Goal: Find specific page/section: Find specific page/section

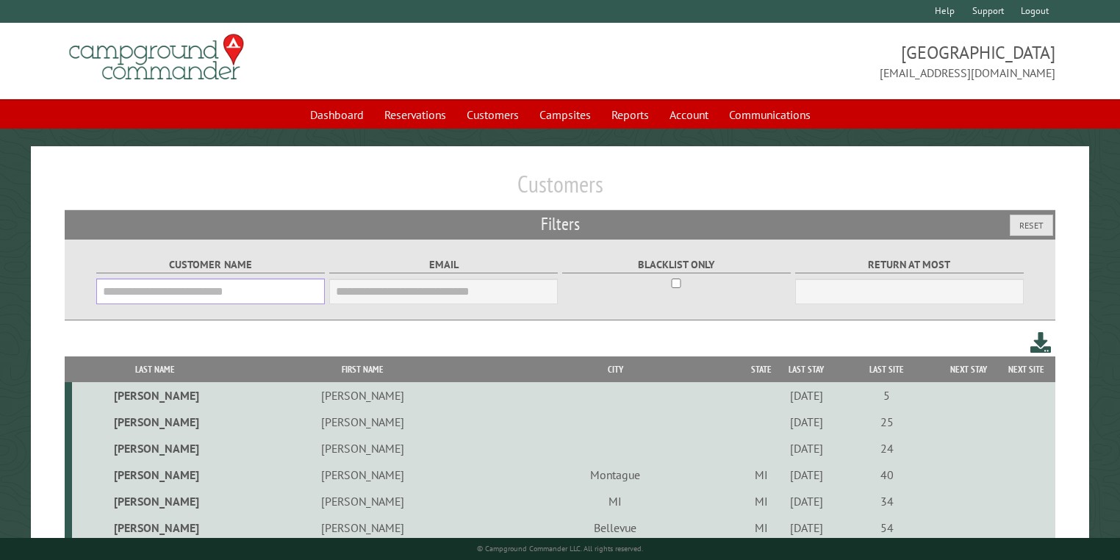
click at [123, 284] on input "Customer Name" at bounding box center [210, 292] width 229 height 26
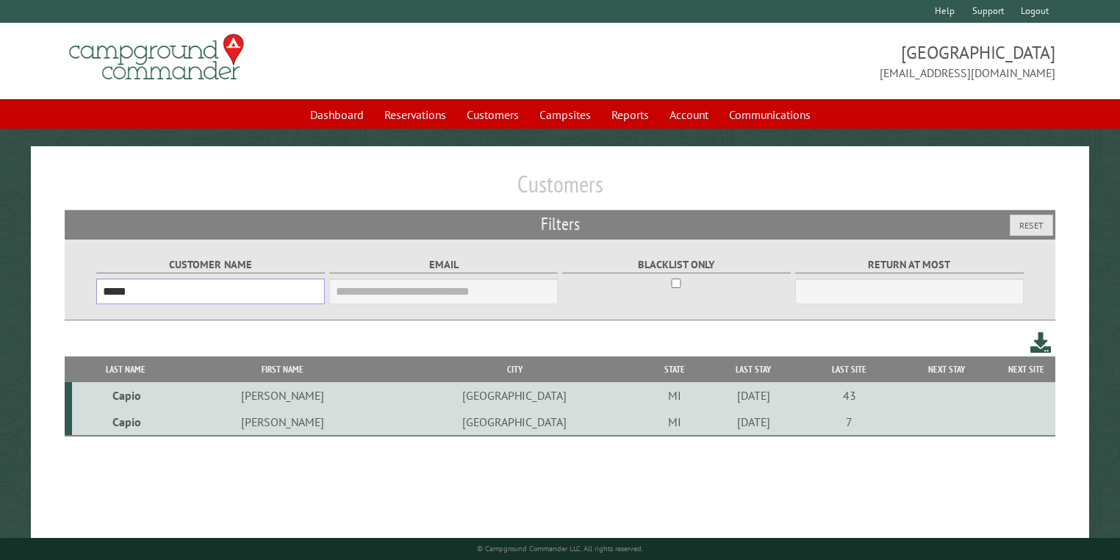
type input "*****"
click at [418, 395] on td "South Haven" at bounding box center [514, 395] width 257 height 26
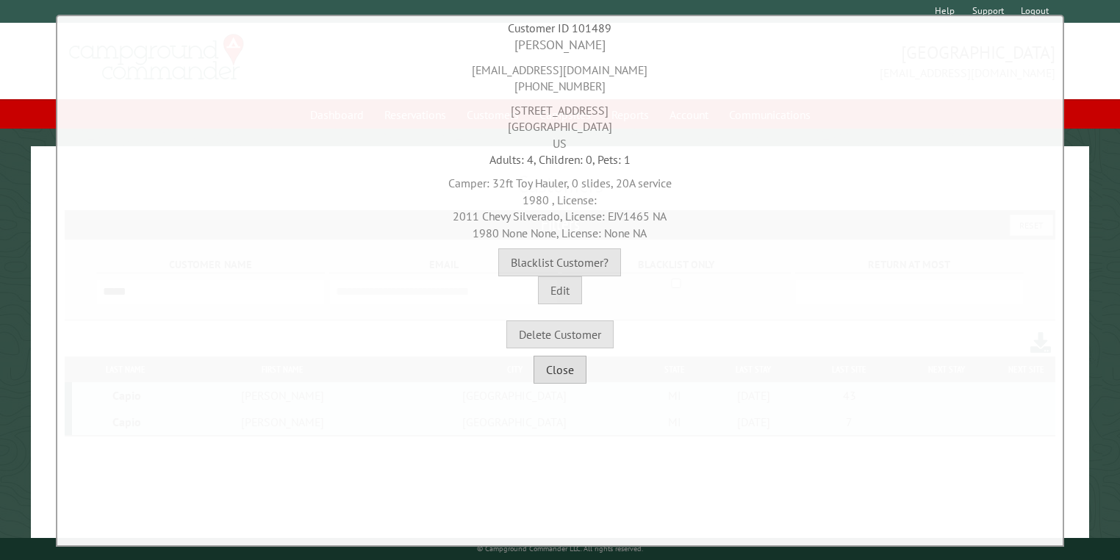
click at [560, 376] on button "Close" at bounding box center [560, 370] width 53 height 28
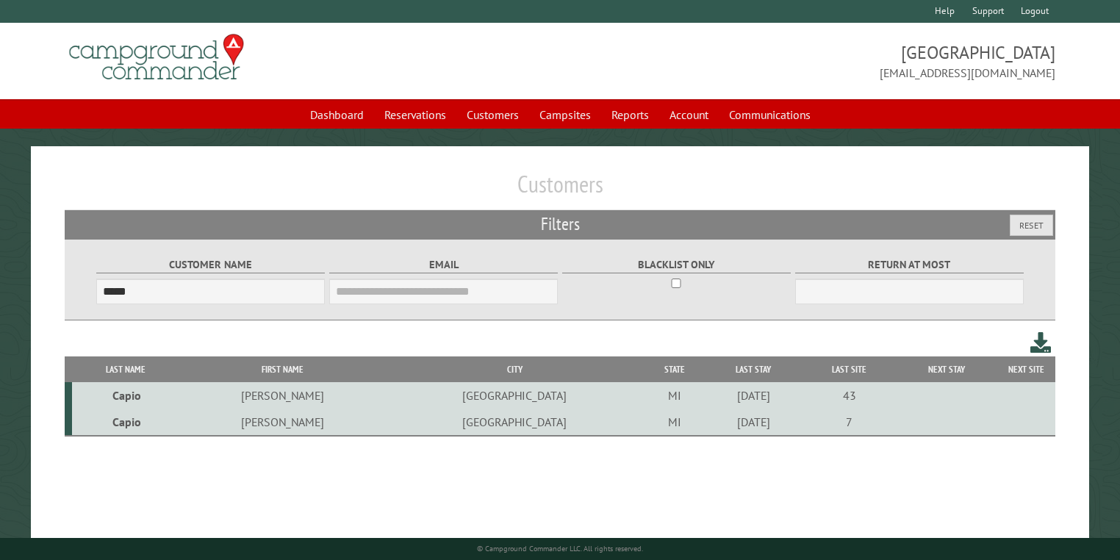
click at [135, 420] on td "Capio" at bounding box center [125, 422] width 107 height 27
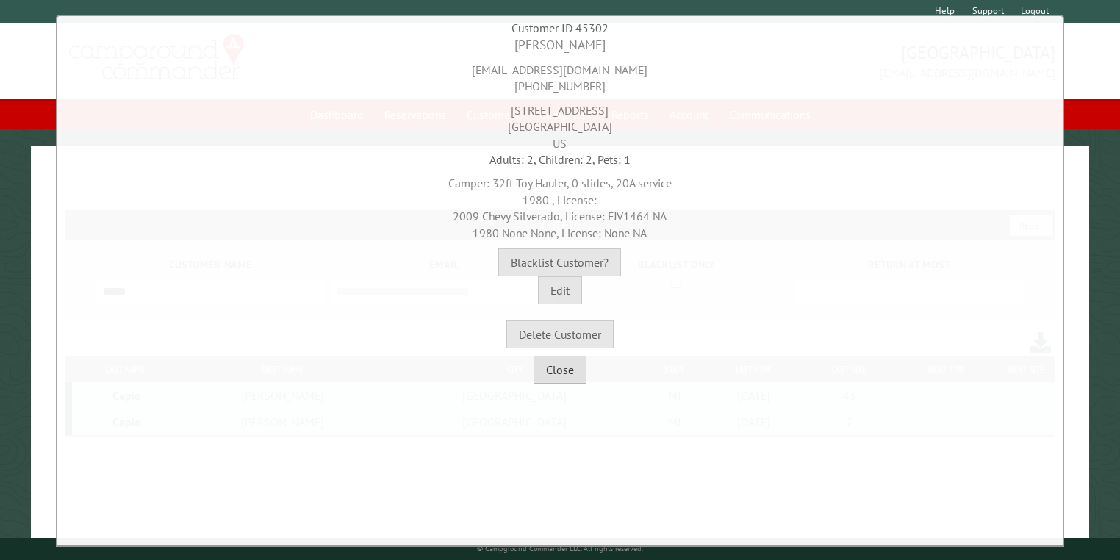
click at [550, 373] on button "Close" at bounding box center [560, 370] width 53 height 28
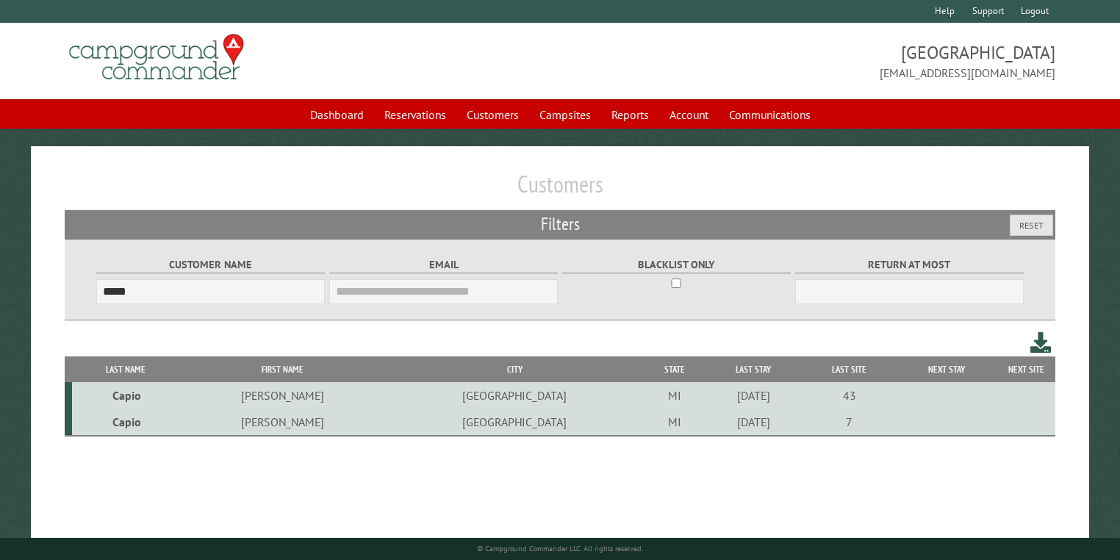
click at [135, 395] on td "Capio" at bounding box center [125, 395] width 107 height 26
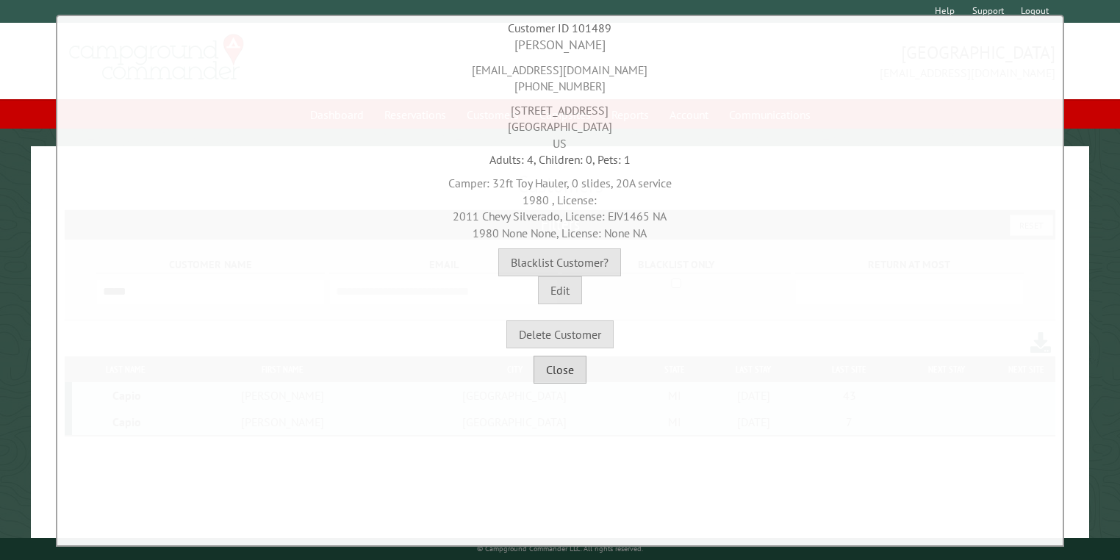
click at [556, 372] on button "Close" at bounding box center [560, 370] width 53 height 28
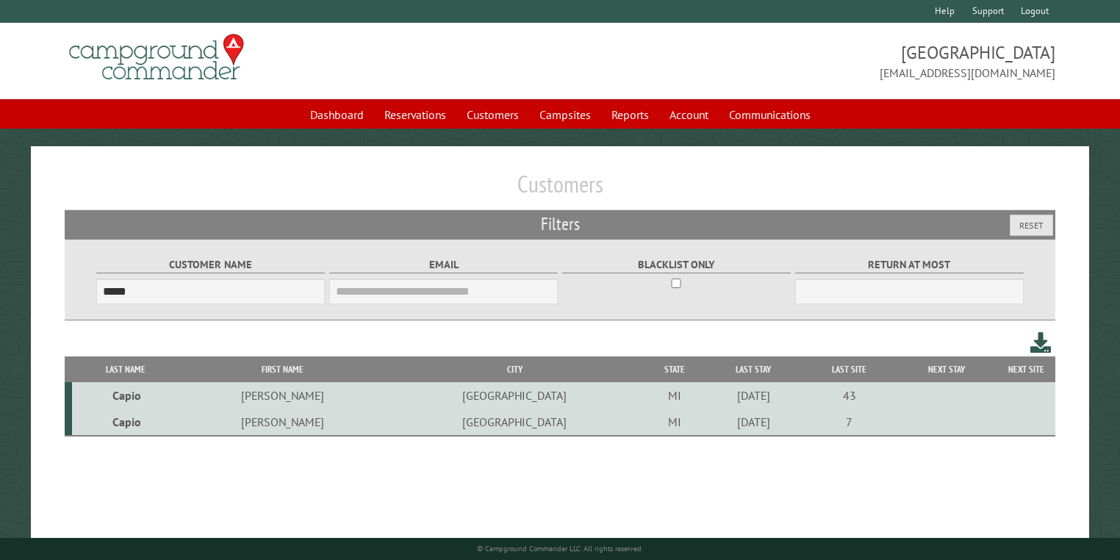
click at [137, 424] on td "Capio" at bounding box center [125, 422] width 107 height 27
click at [0, 0] on div "Customer ID 101489 Julie Capio jcapio@shps.org 269-599-9622 20988 Blue Star Hwy…" at bounding box center [0, 0] width 0 height 0
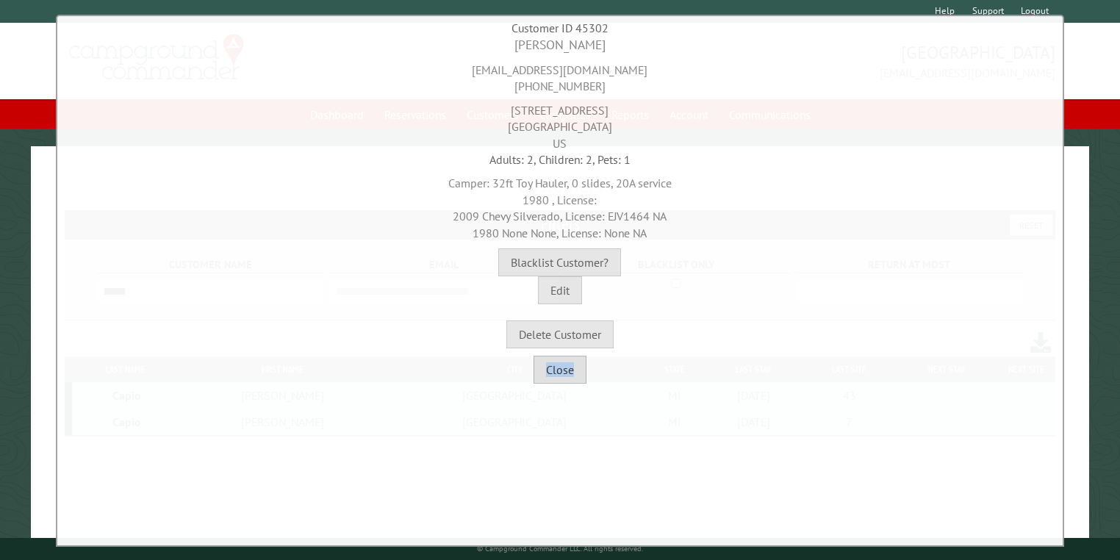
click at [559, 368] on button "Close" at bounding box center [560, 370] width 53 height 28
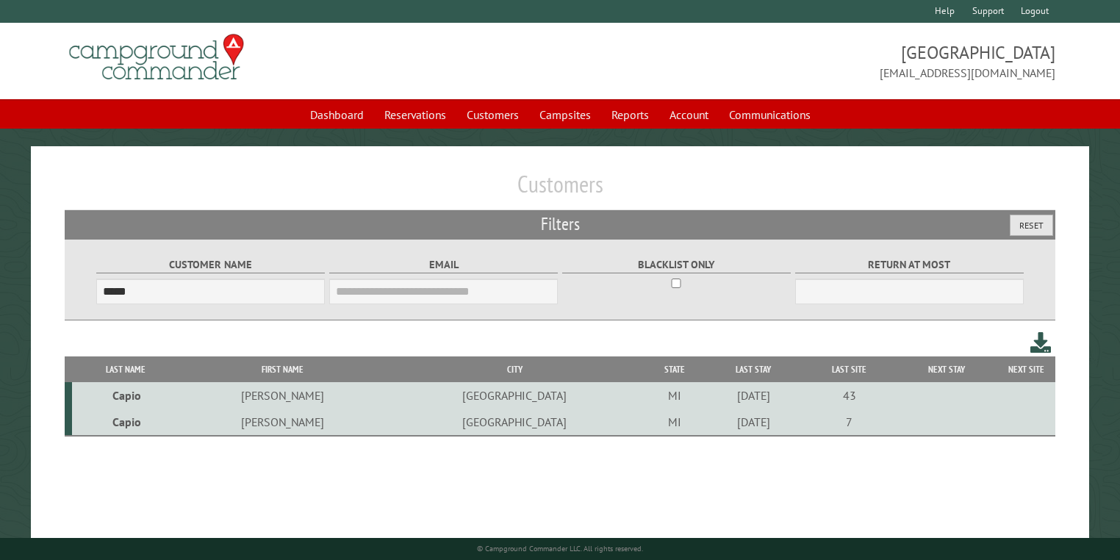
click at [1036, 222] on button "Reset" at bounding box center [1031, 225] width 43 height 21
